Goal: Information Seeking & Learning: Learn about a topic

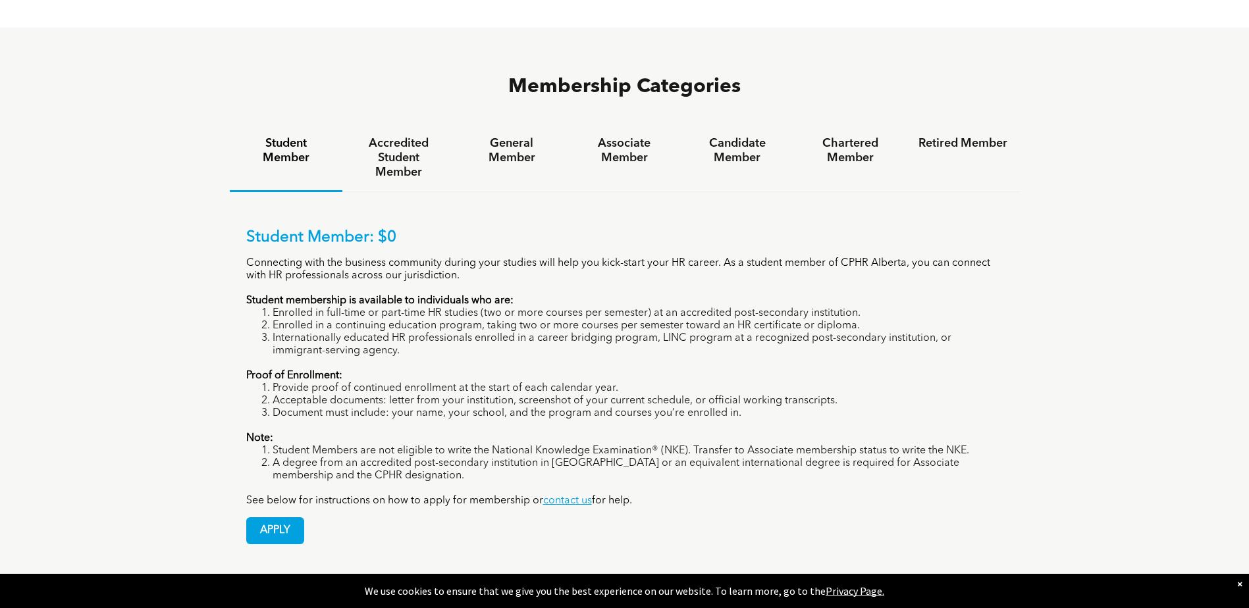
scroll to position [921, 0]
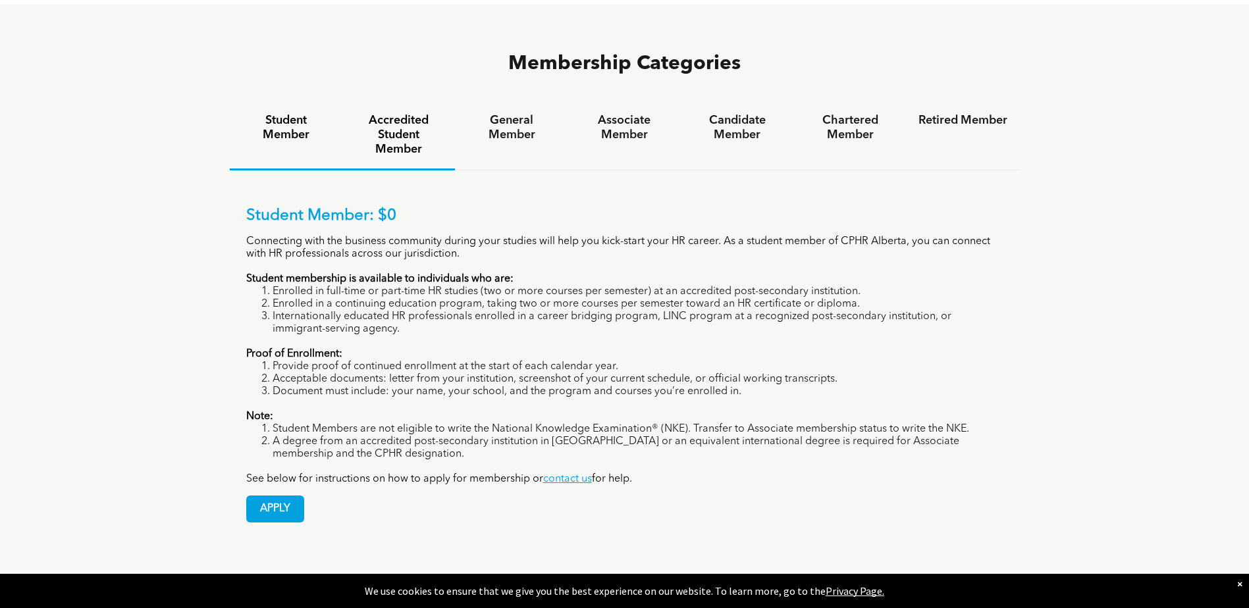
click at [382, 113] on h4 "Accredited Student Member" at bounding box center [398, 134] width 89 height 43
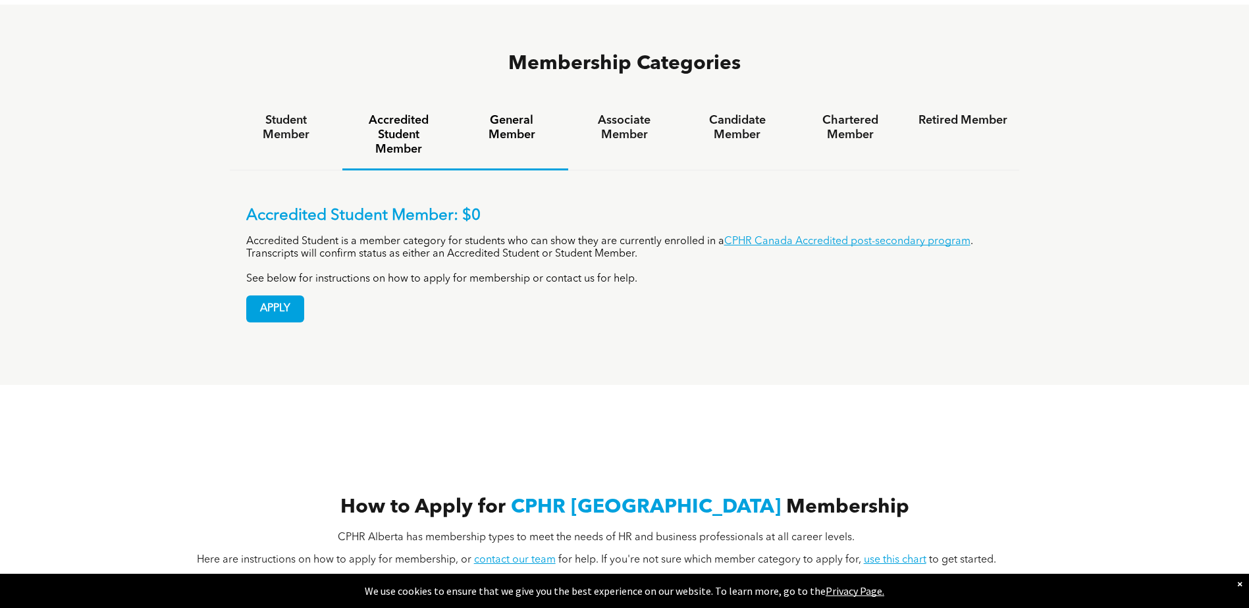
click at [507, 113] on h4 "General Member" at bounding box center [511, 127] width 89 height 29
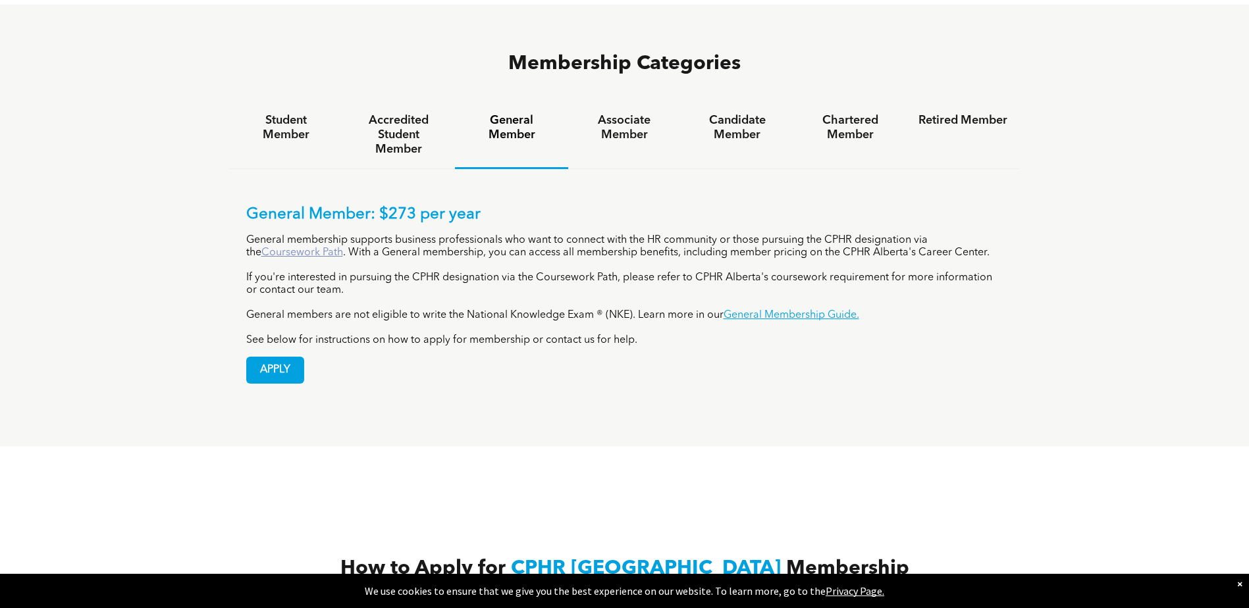
click at [292, 247] on link "Coursework Path" at bounding box center [302, 252] width 82 height 11
click at [302, 113] on h4 "Student Member" at bounding box center [286, 127] width 89 height 29
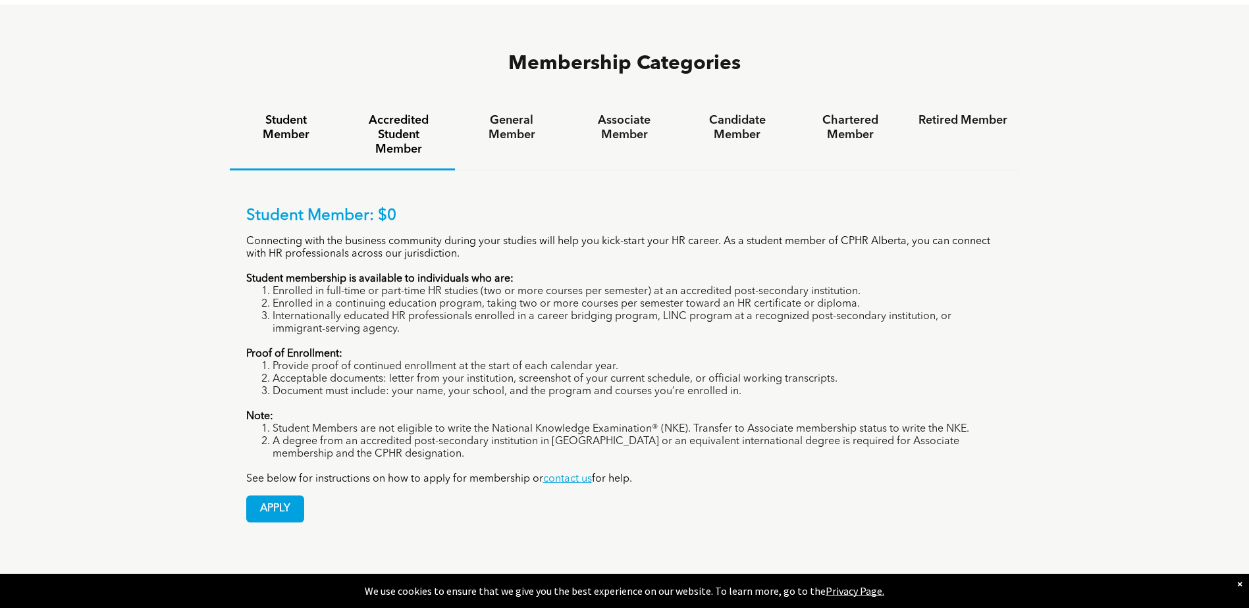
click at [393, 113] on h4 "Accredited Student Member" at bounding box center [398, 134] width 89 height 43
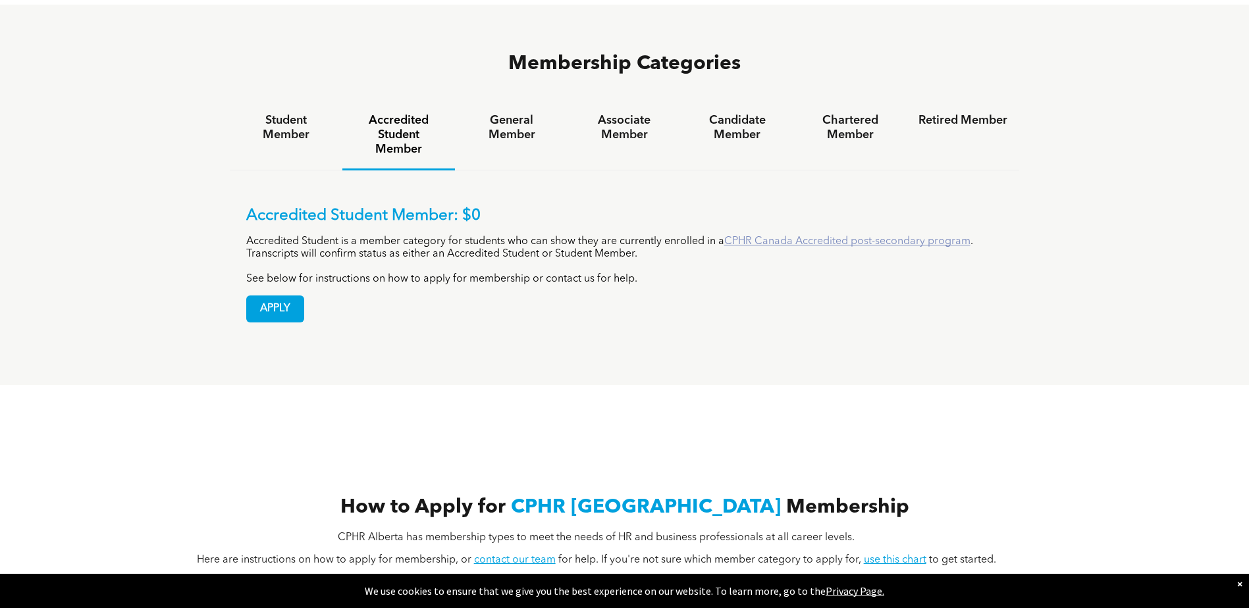
click at [816, 236] on link "CPHR Canada Accredited post-secondary program" at bounding box center [847, 241] width 246 height 11
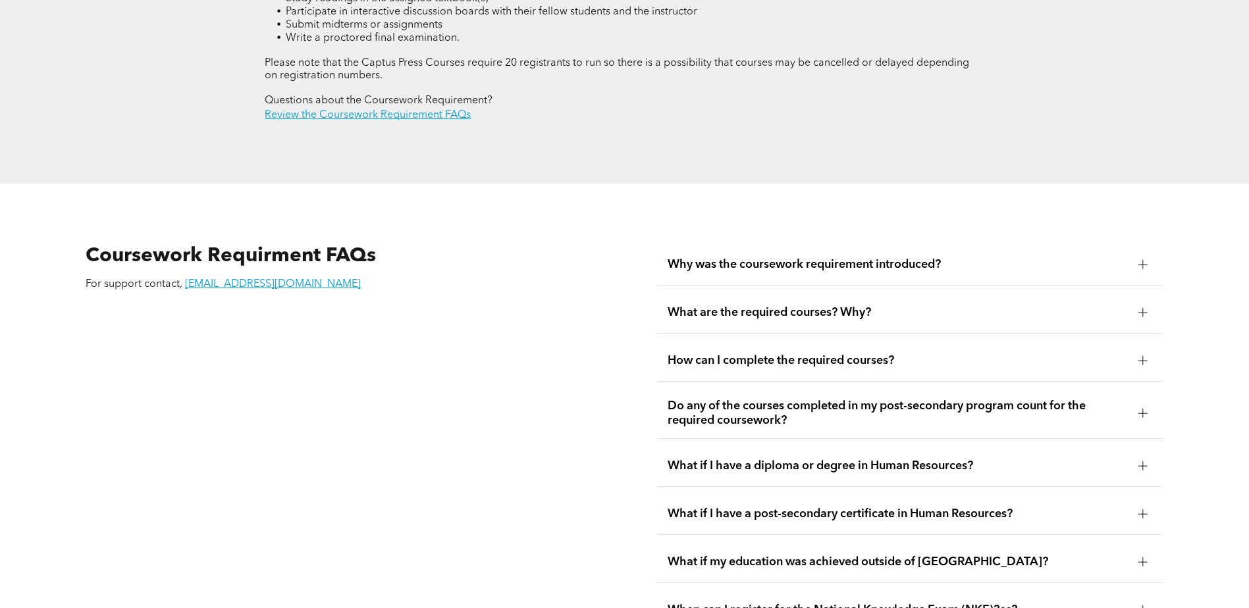
scroll to position [2238, 0]
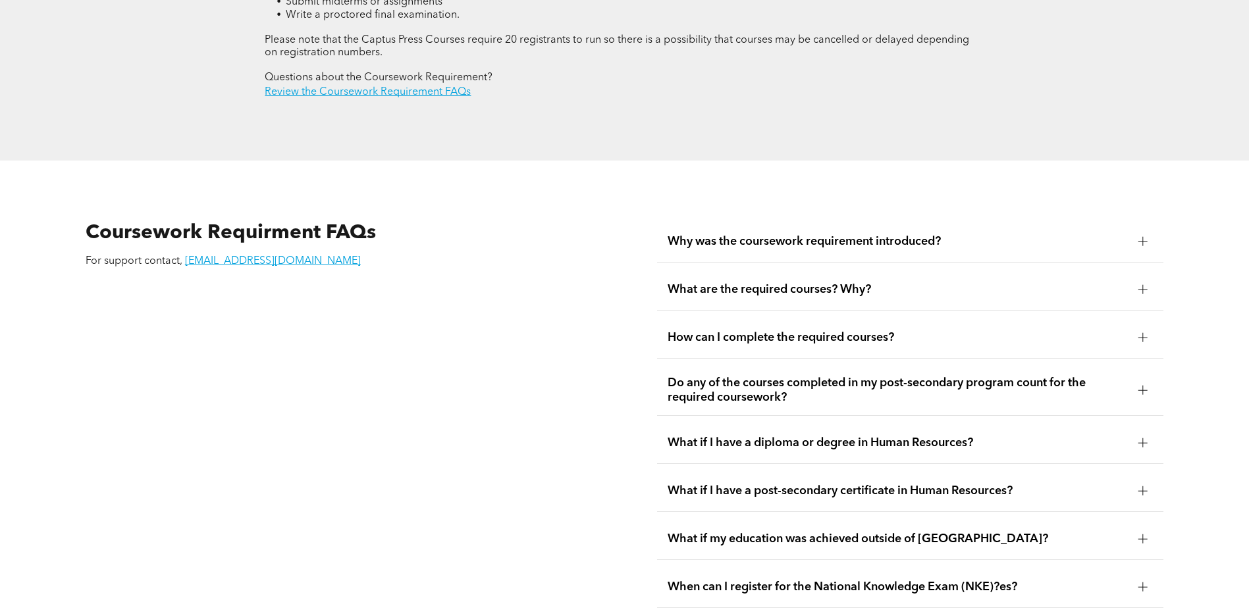
click at [1139, 289] on div at bounding box center [1142, 289] width 9 height 1
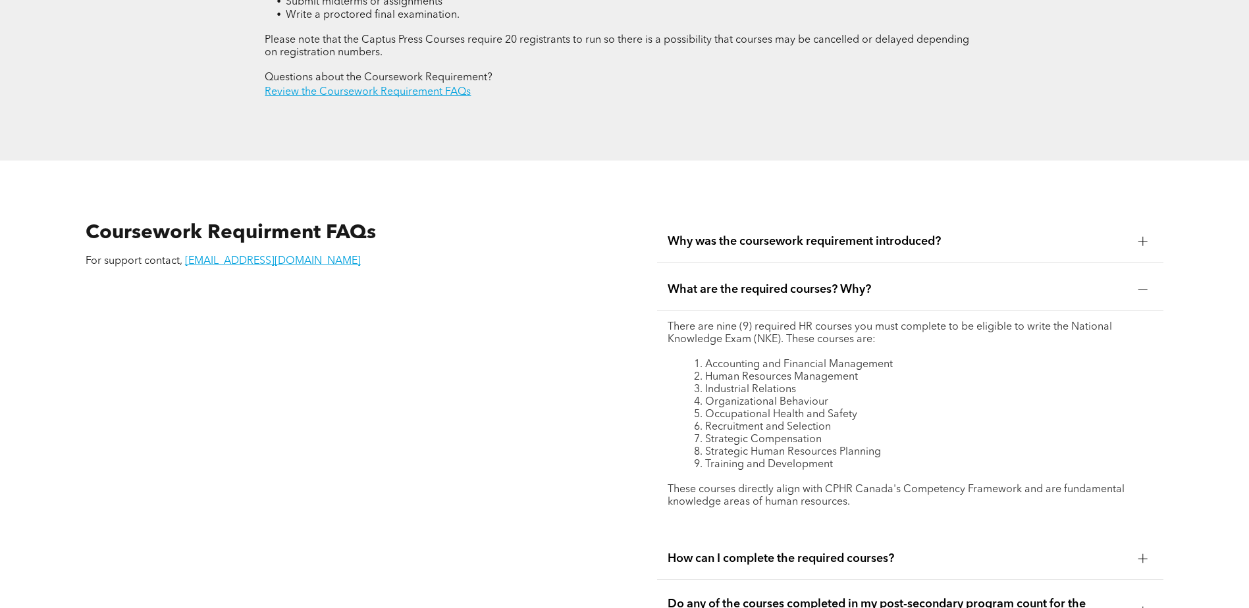
click at [1139, 289] on div at bounding box center [1142, 289] width 9 height 1
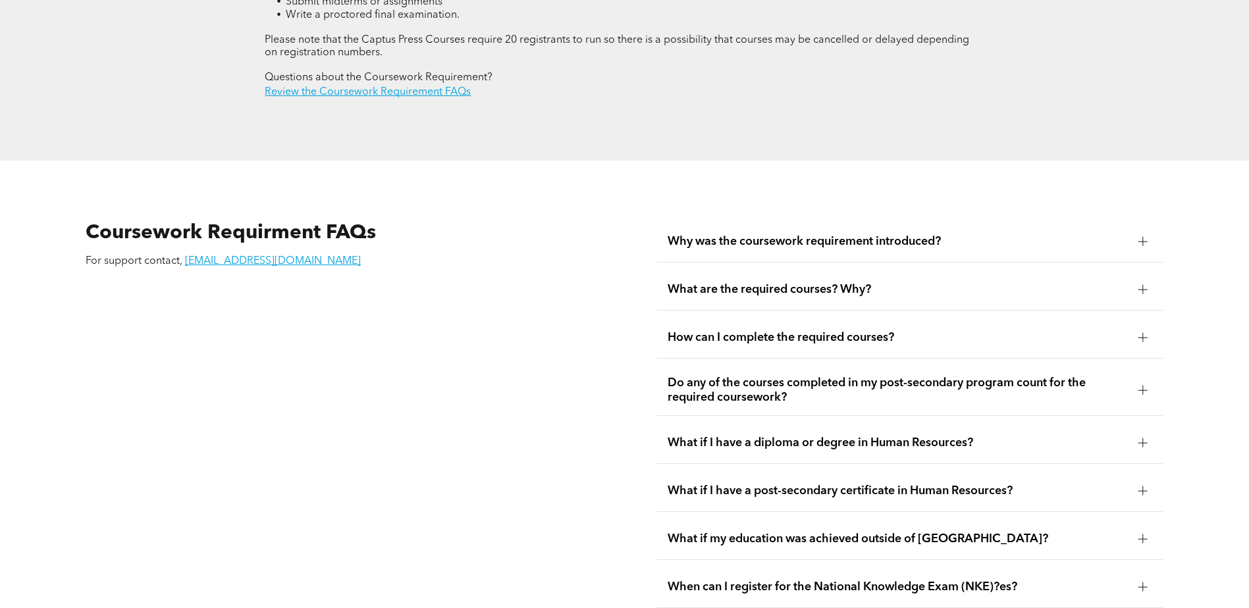
click at [1136, 481] on div at bounding box center [1143, 491] width 20 height 20
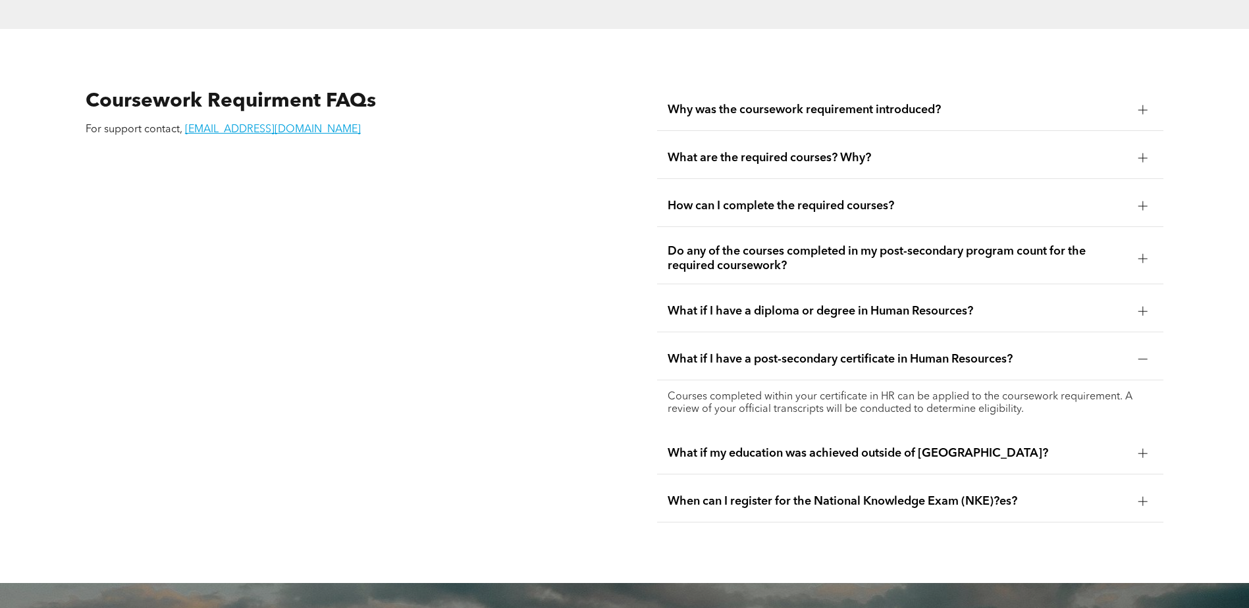
scroll to position [2040, 0]
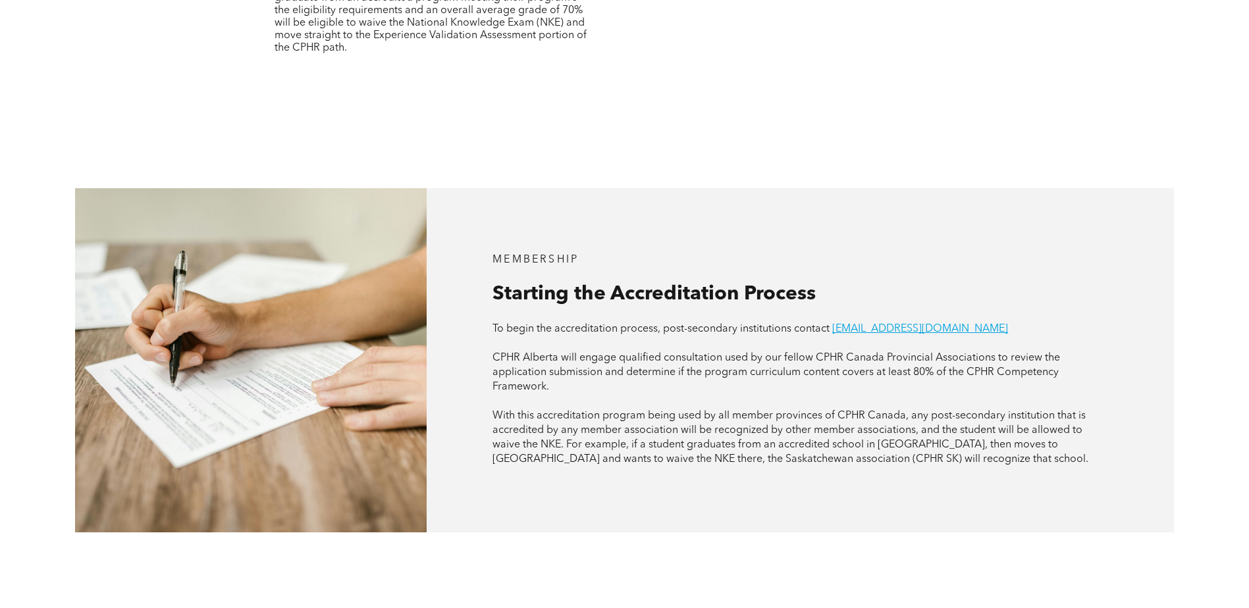
scroll to position [527, 0]
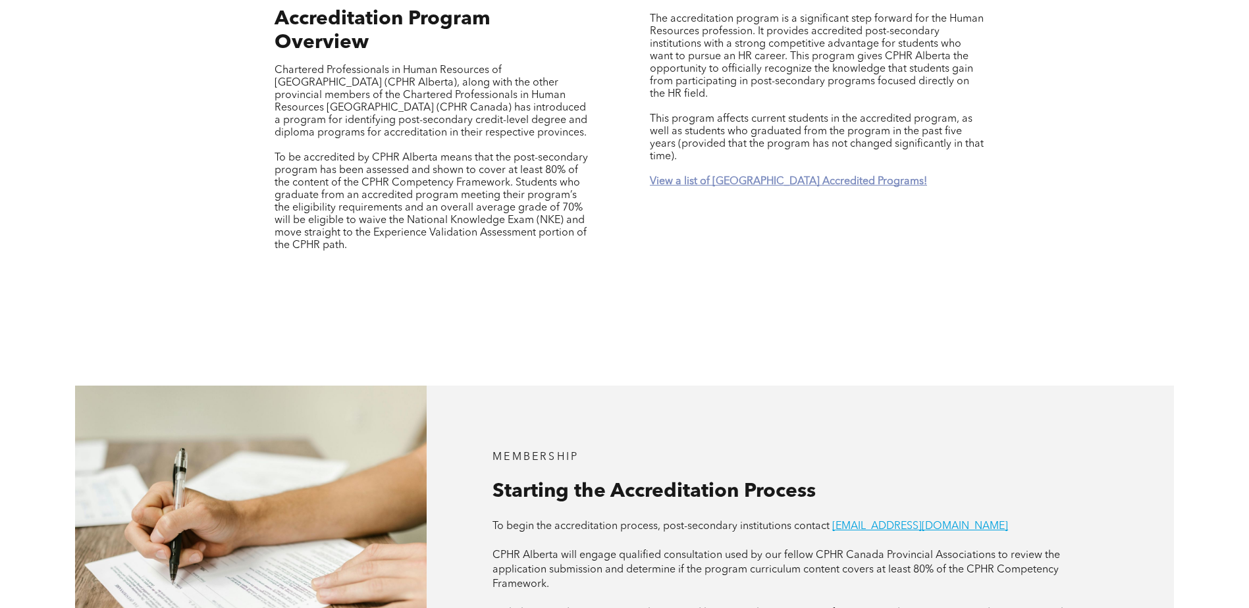
click at [713, 176] on strong "View a list of [GEOGRAPHIC_DATA] Accredited Programs!" at bounding box center [788, 181] width 277 height 11
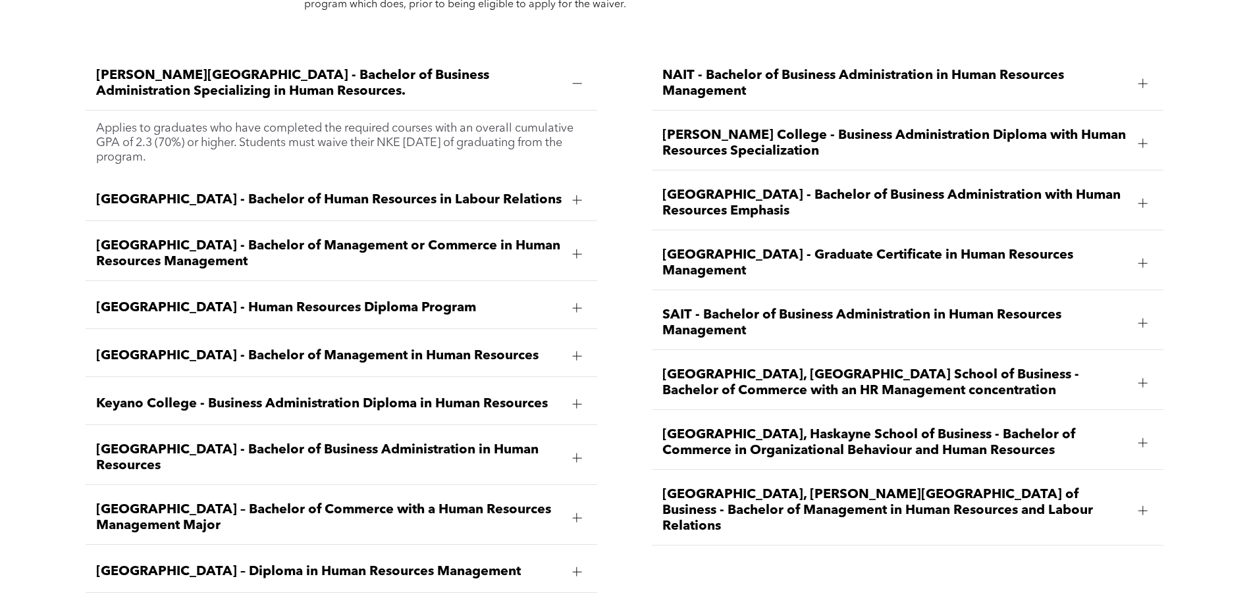
scroll to position [1938, 0]
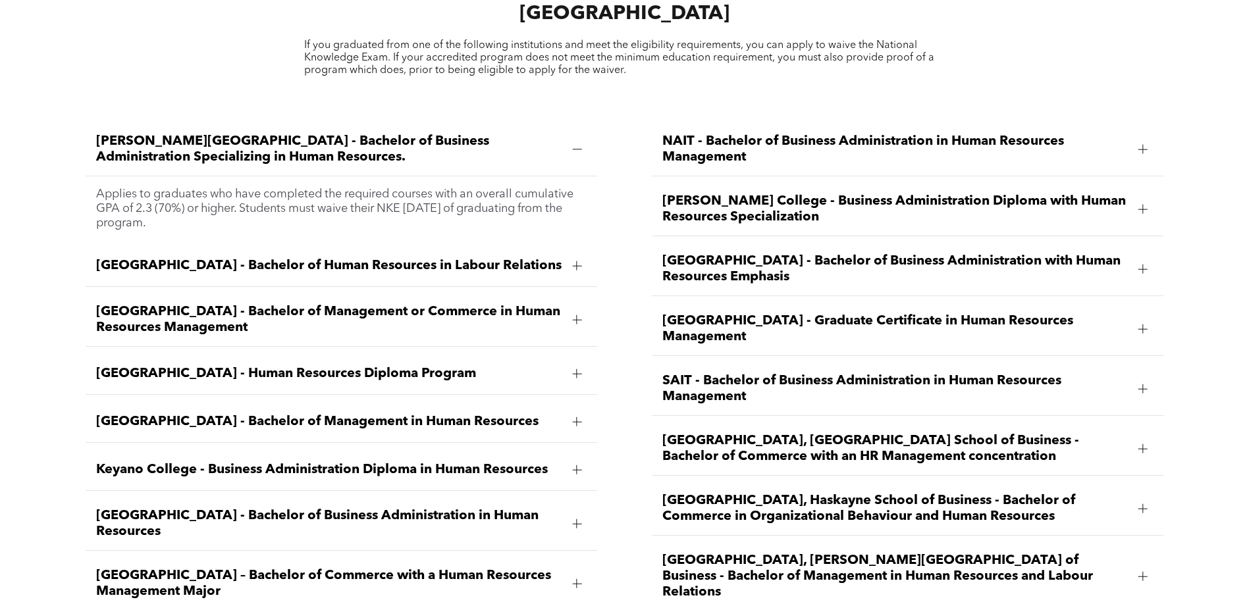
click at [1137, 499] on div at bounding box center [1143, 509] width 20 height 20
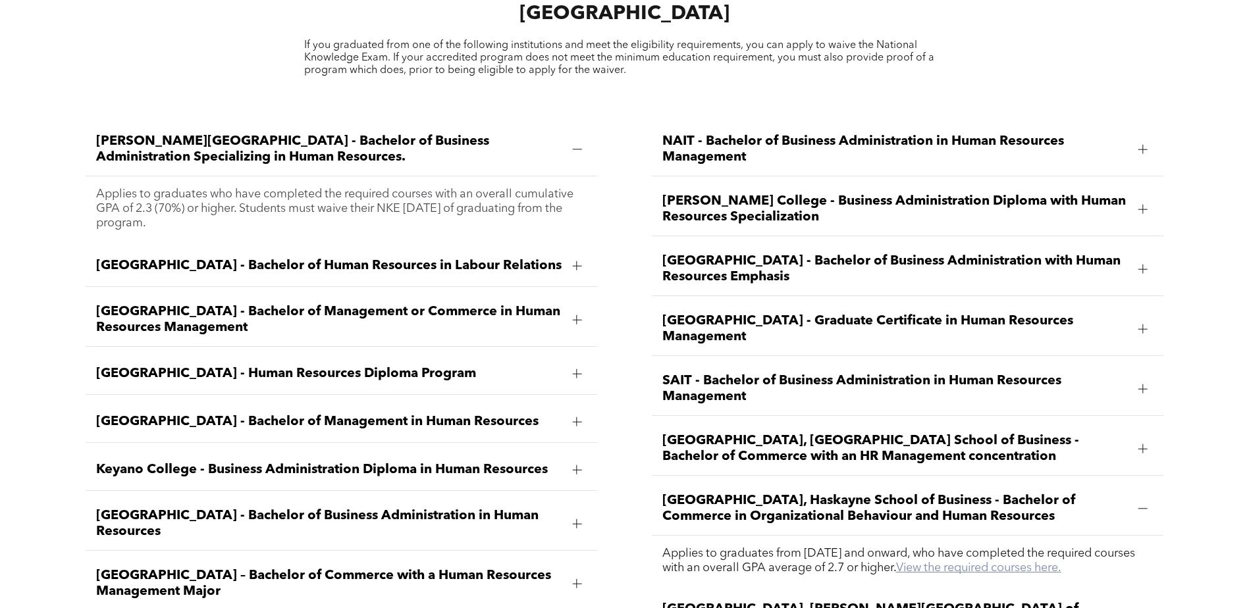
click at [1039, 562] on link "View the required courses here." at bounding box center [978, 568] width 165 height 12
